Goal: Transaction & Acquisition: Book appointment/travel/reservation

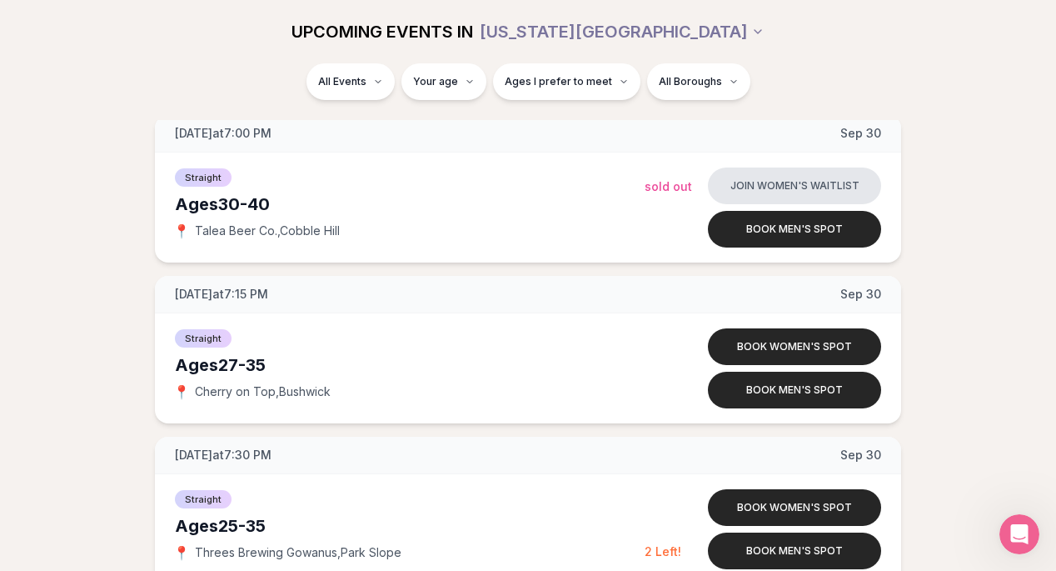
scroll to position [2323, 0]
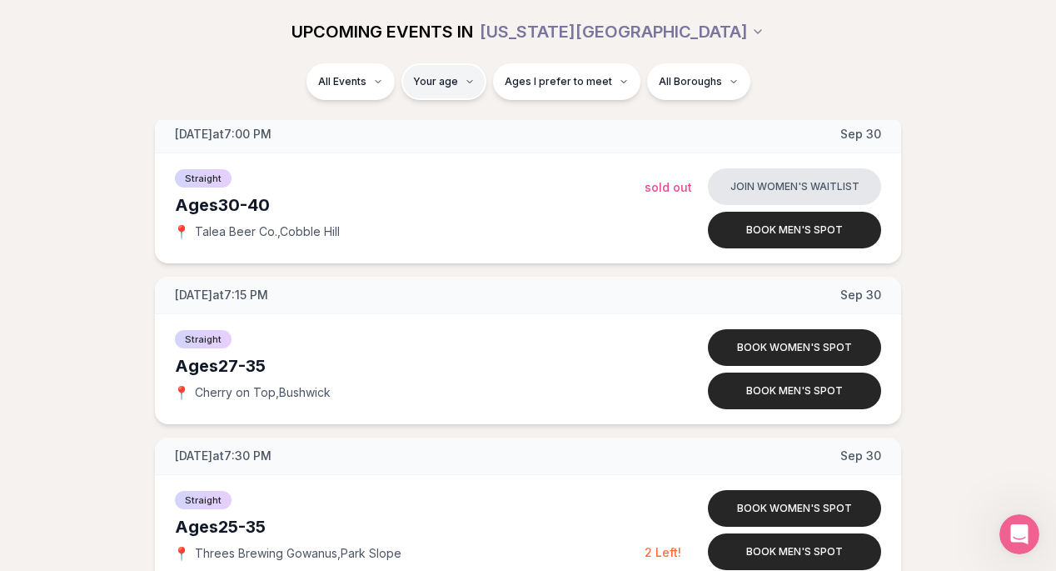
type input "**"
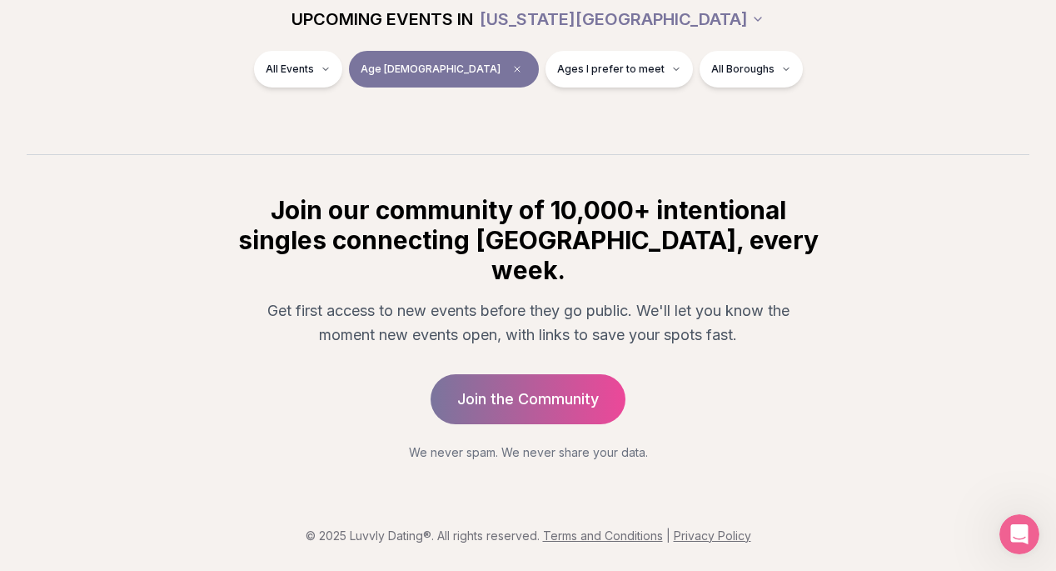
scroll to position [270, 0]
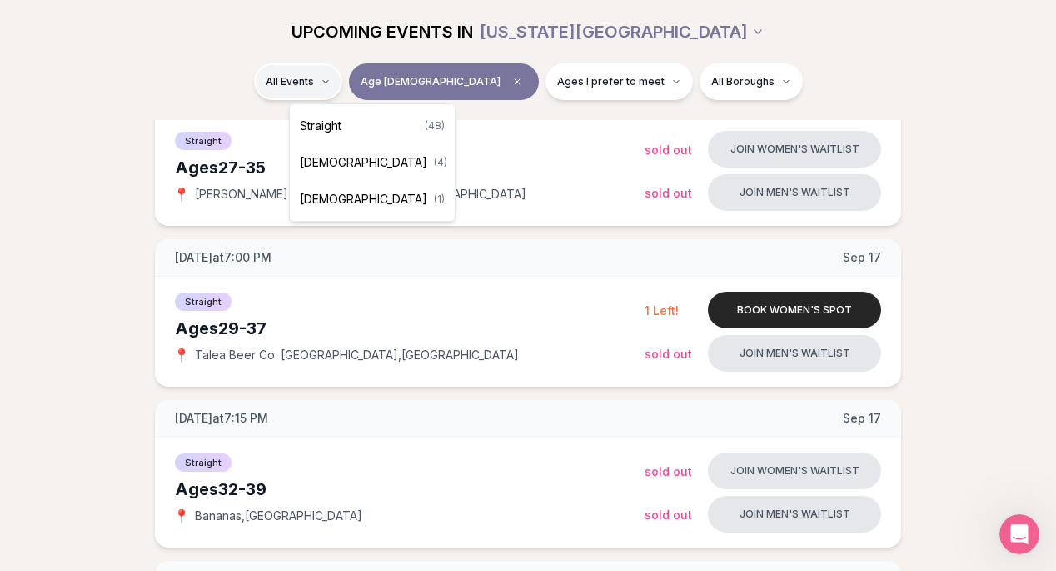
click at [359, 120] on div "Straight ( 48 )" at bounding box center [372, 125] width 158 height 37
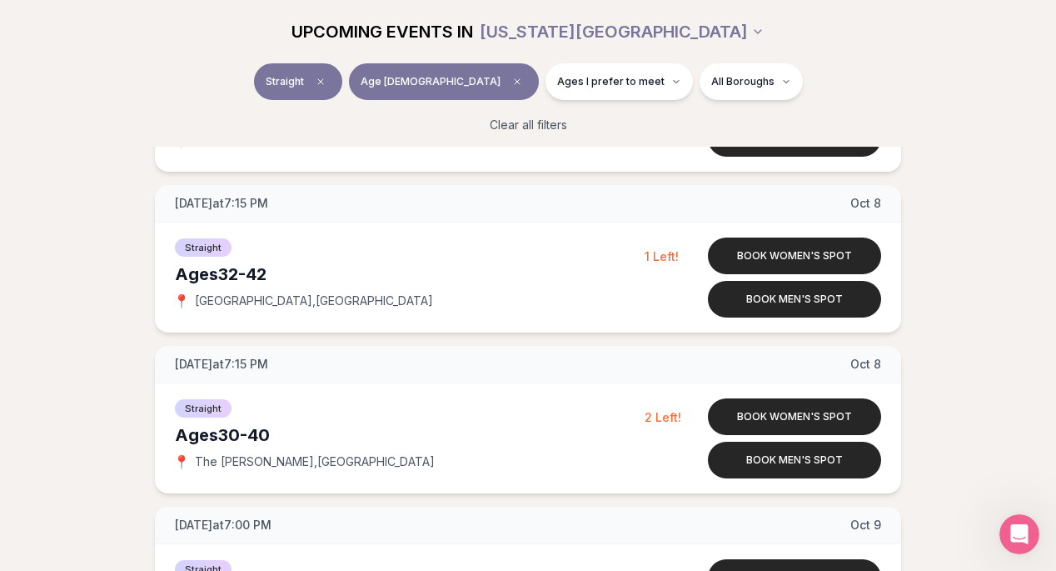
scroll to position [4210, 0]
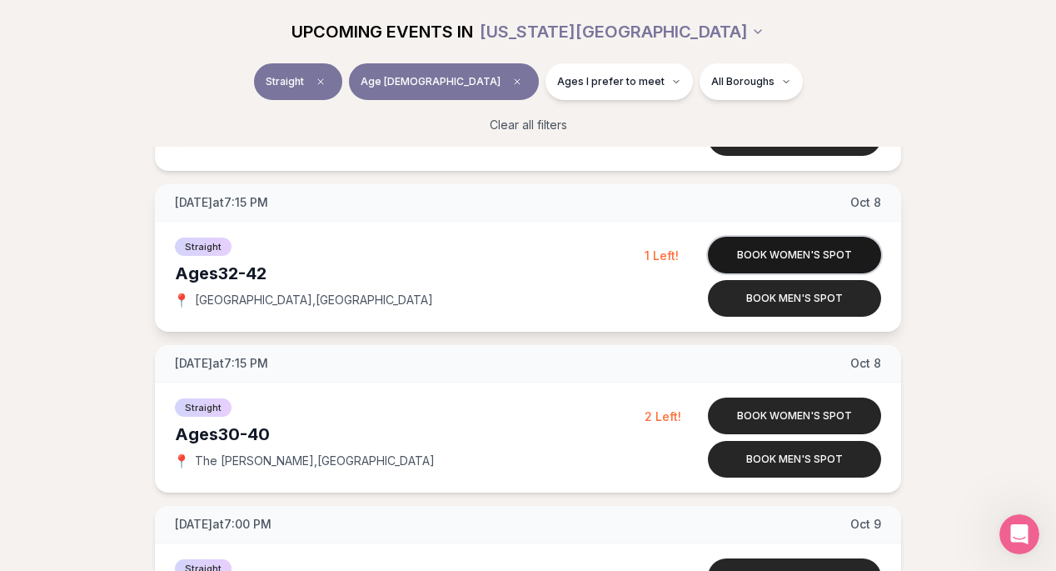
click at [776, 252] on button "Book women's spot" at bounding box center [794, 255] width 173 height 37
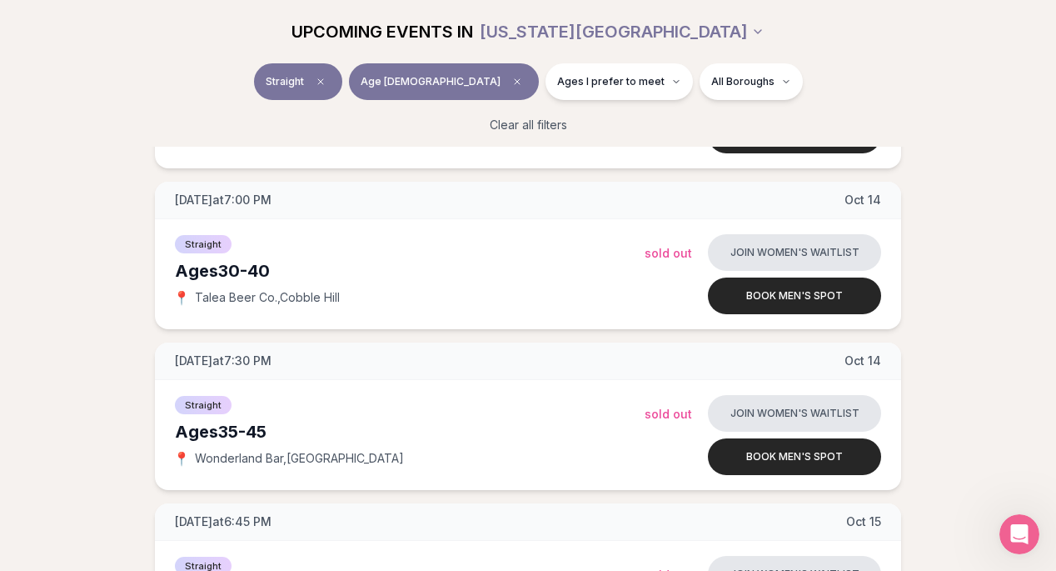
scroll to position [4684, 0]
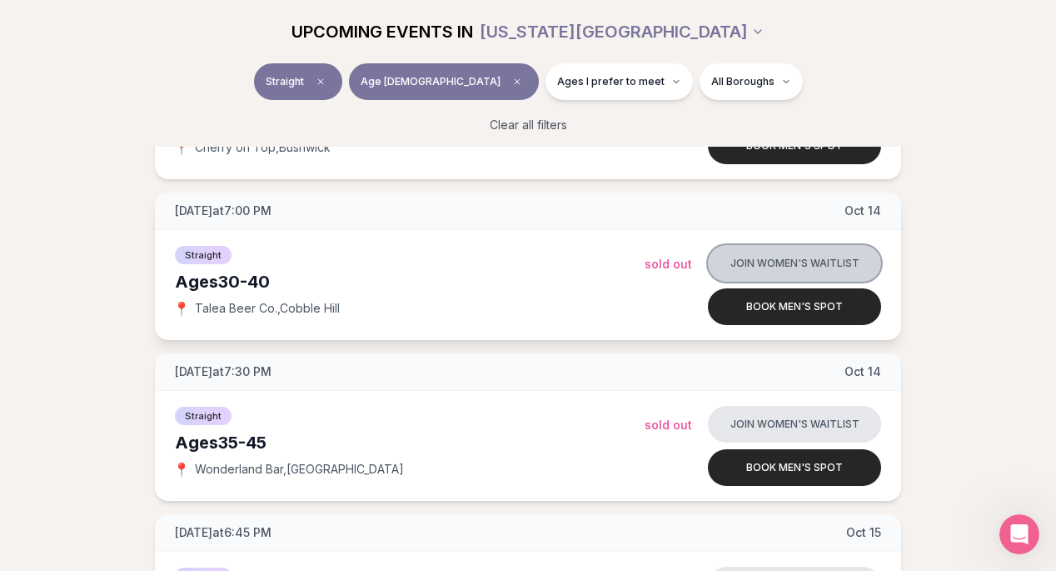
click at [812, 249] on button "Join women's waitlist" at bounding box center [794, 263] width 173 height 37
